Goal: Task Accomplishment & Management: Manage account settings

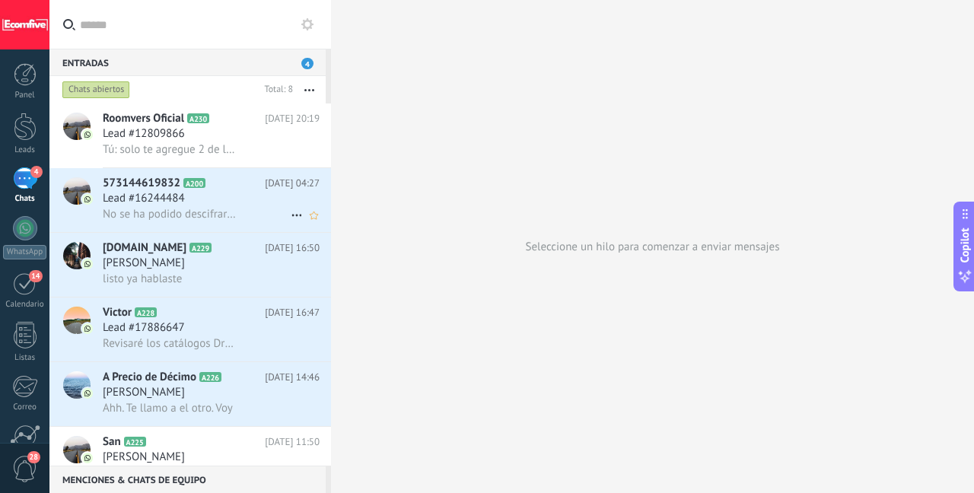
click at [233, 198] on div "Lead #16244484" at bounding box center [211, 198] width 217 height 15
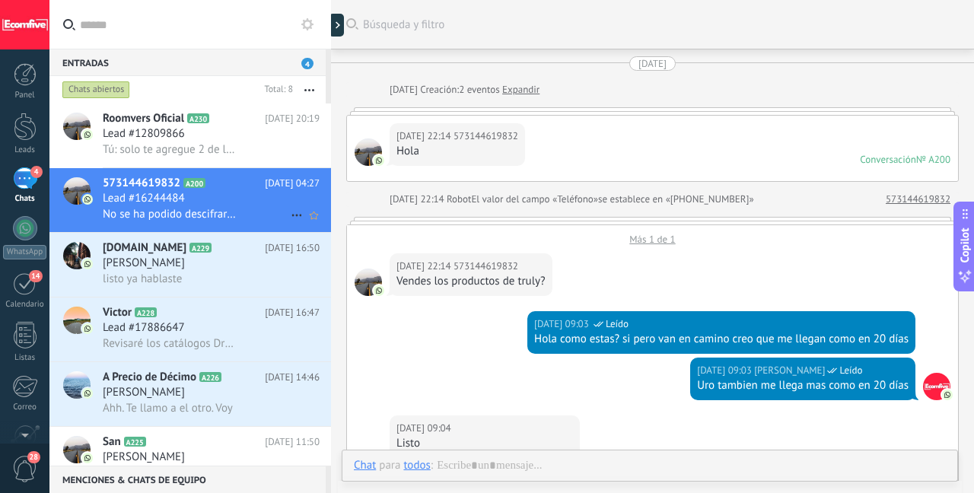
scroll to position [1103, 0]
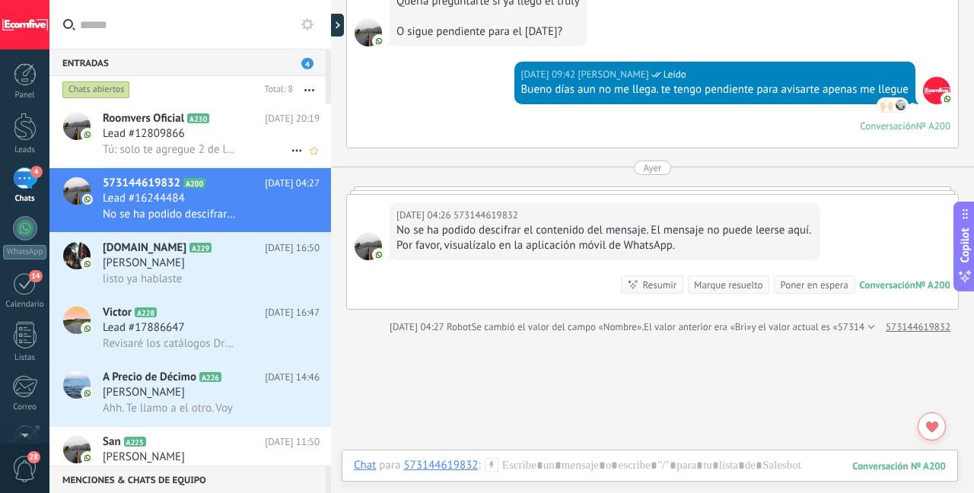
click at [208, 140] on div "Lead #12809866" at bounding box center [211, 133] width 217 height 15
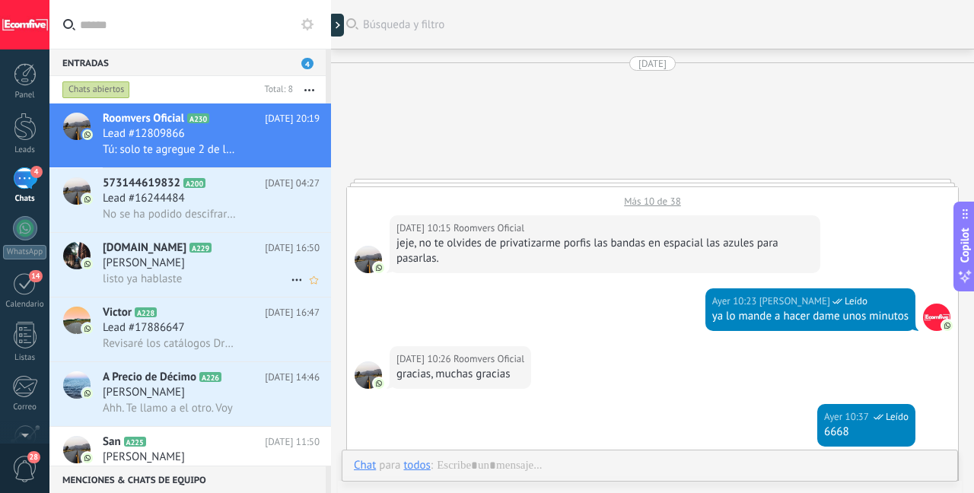
scroll to position [878, 0]
